Goal: Information Seeking & Learning: Check status

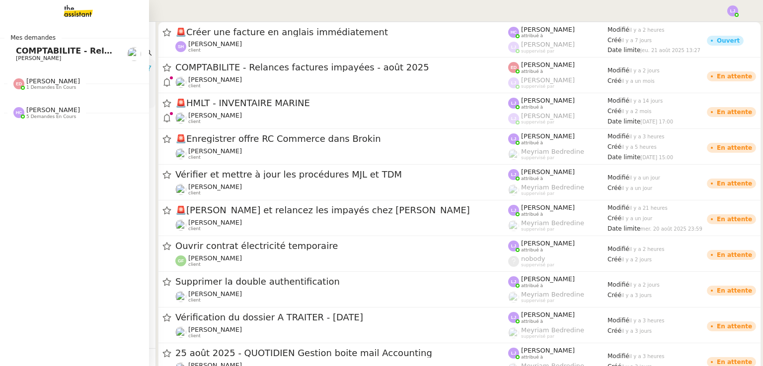
click at [58, 110] on span "[PERSON_NAME]" at bounding box center [53, 109] width 54 height 7
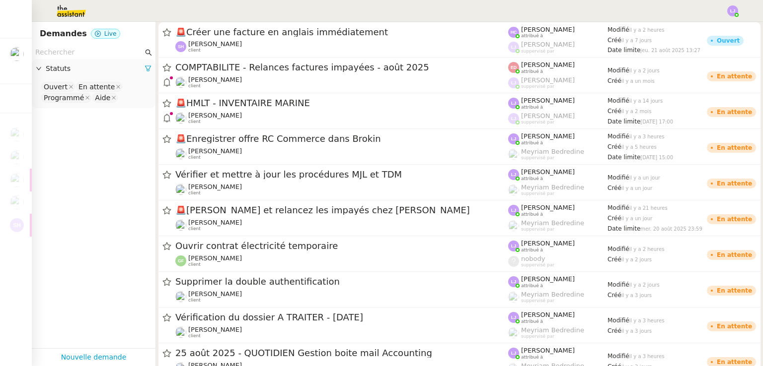
click at [88, 50] on input "text" at bounding box center [89, 52] width 108 height 11
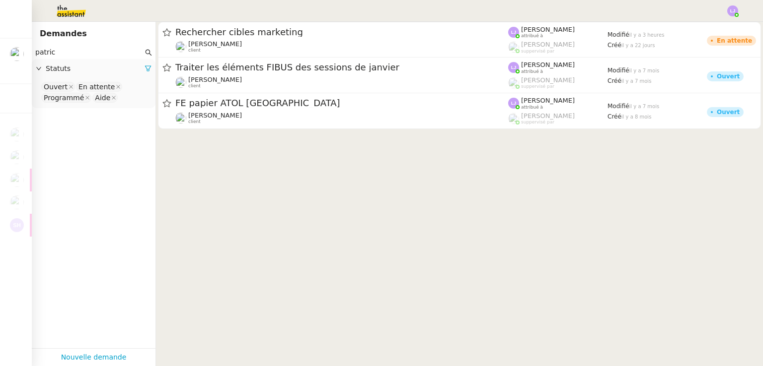
type input "patric"
click at [145, 64] on div at bounding box center [148, 68] width 7 height 11
click at [76, 69] on span "Statuts" at bounding box center [95, 68] width 99 height 11
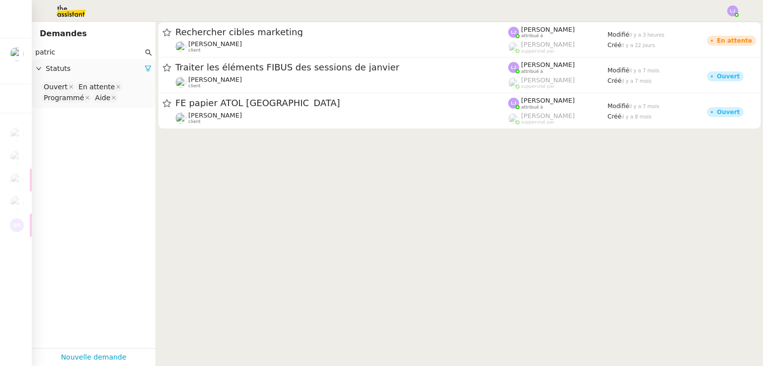
click at [70, 74] on span "Statuts" at bounding box center [95, 68] width 99 height 11
click at [145, 68] on icon at bounding box center [148, 68] width 6 height 5
click at [99, 82] on nz-select-top-control "Please select" at bounding box center [94, 87] width 108 height 12
type input "p"
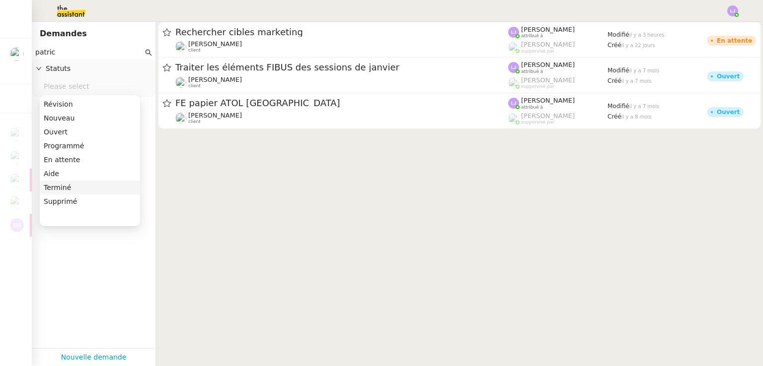
click at [71, 189] on div "Terminé" at bounding box center [90, 187] width 92 height 9
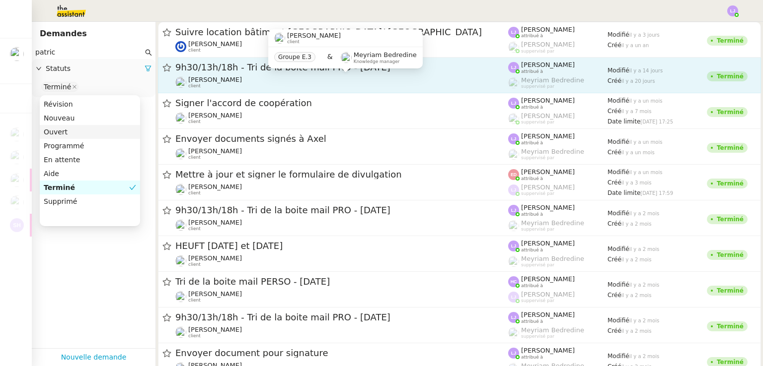
click at [261, 83] on div "[PERSON_NAME] client" at bounding box center [341, 82] width 333 height 13
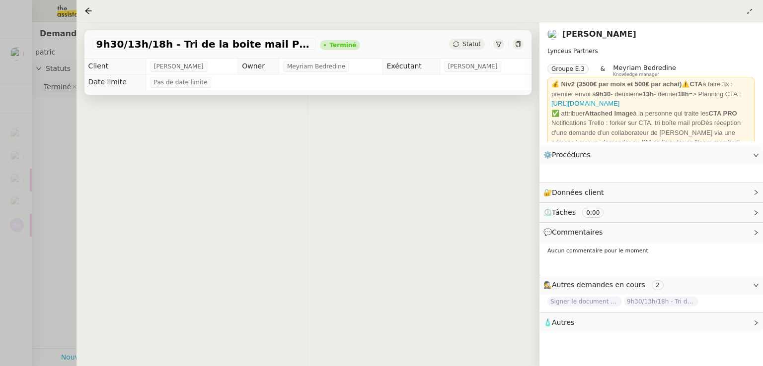
click at [261, 83] on nz-layout "Mes demandes COMPTABILITE - Relances factures impayées - [DATE] [PERSON_NAME] […" at bounding box center [381, 183] width 763 height 366
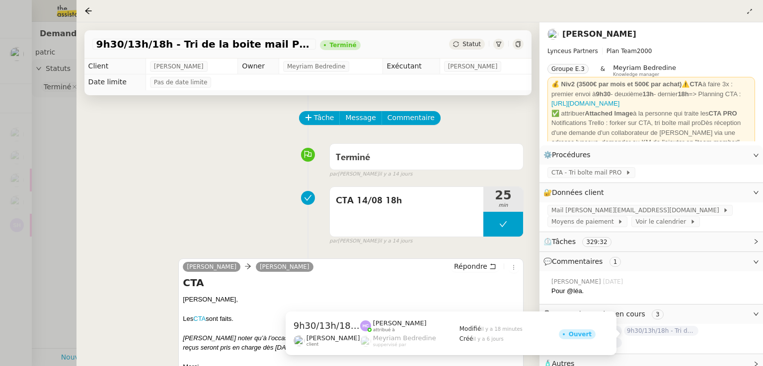
click at [667, 330] on span "9h30/13h/18h - Tri de la boite mail PRO - 22 août 2025" at bounding box center [661, 331] width 74 height 10
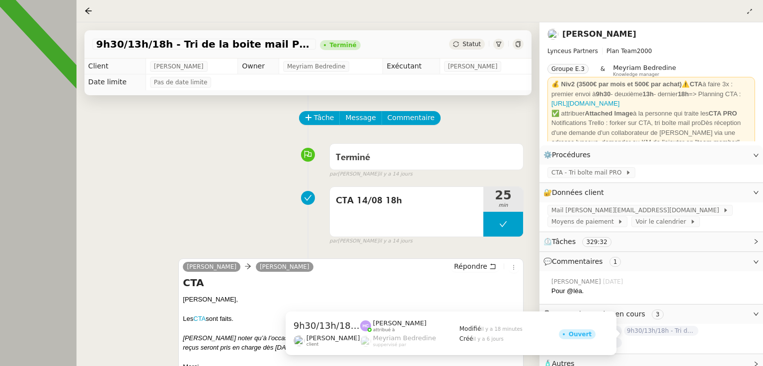
click at [667, 330] on span "9h30/13h/18h - Tri de la boite mail PRO - 22 août 2025" at bounding box center [661, 331] width 74 height 10
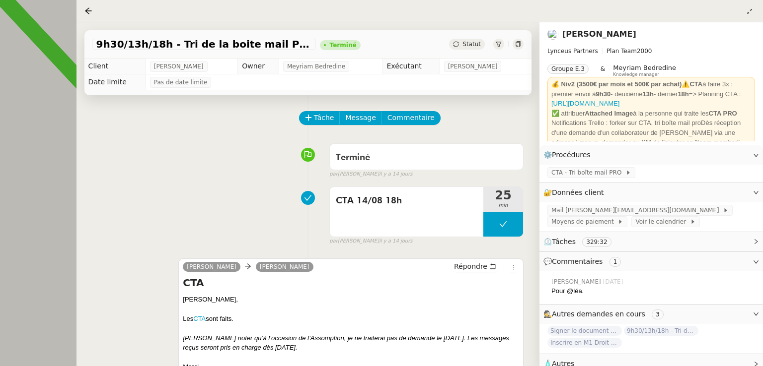
click at [20, 52] on div at bounding box center [381, 183] width 763 height 366
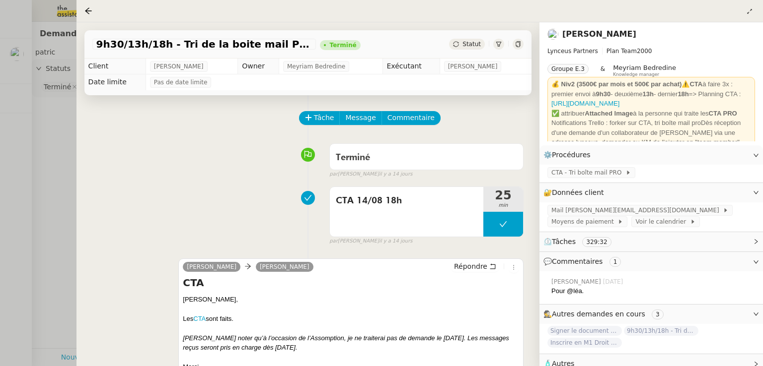
click at [22, 49] on div at bounding box center [381, 183] width 763 height 366
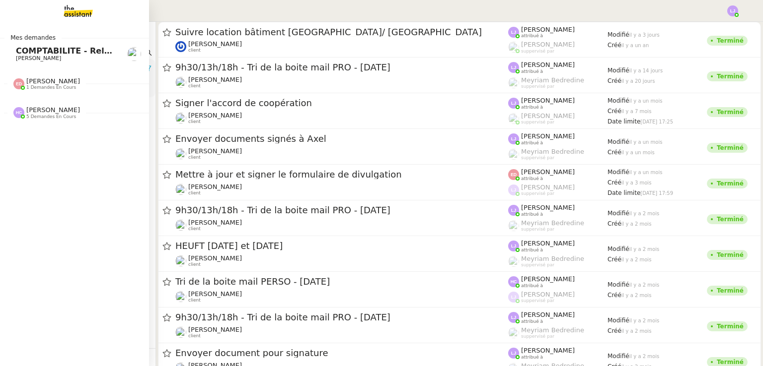
click at [21, 62] on link "COMPTABILITE - Relances factures impayées - [DATE] [PERSON_NAME]" at bounding box center [74, 54] width 149 height 23
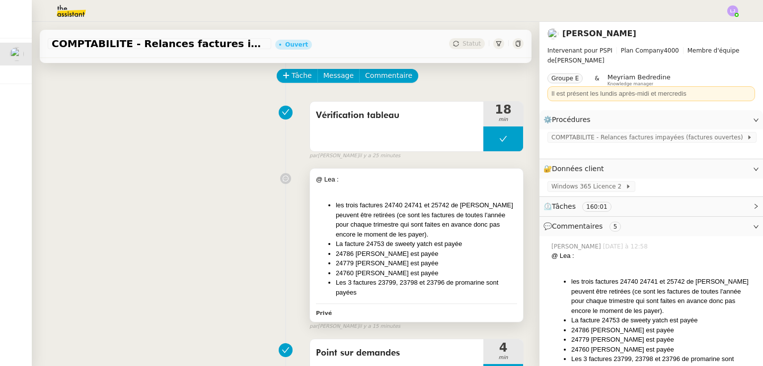
scroll to position [42, 0]
